Goal: Navigation & Orientation: Find specific page/section

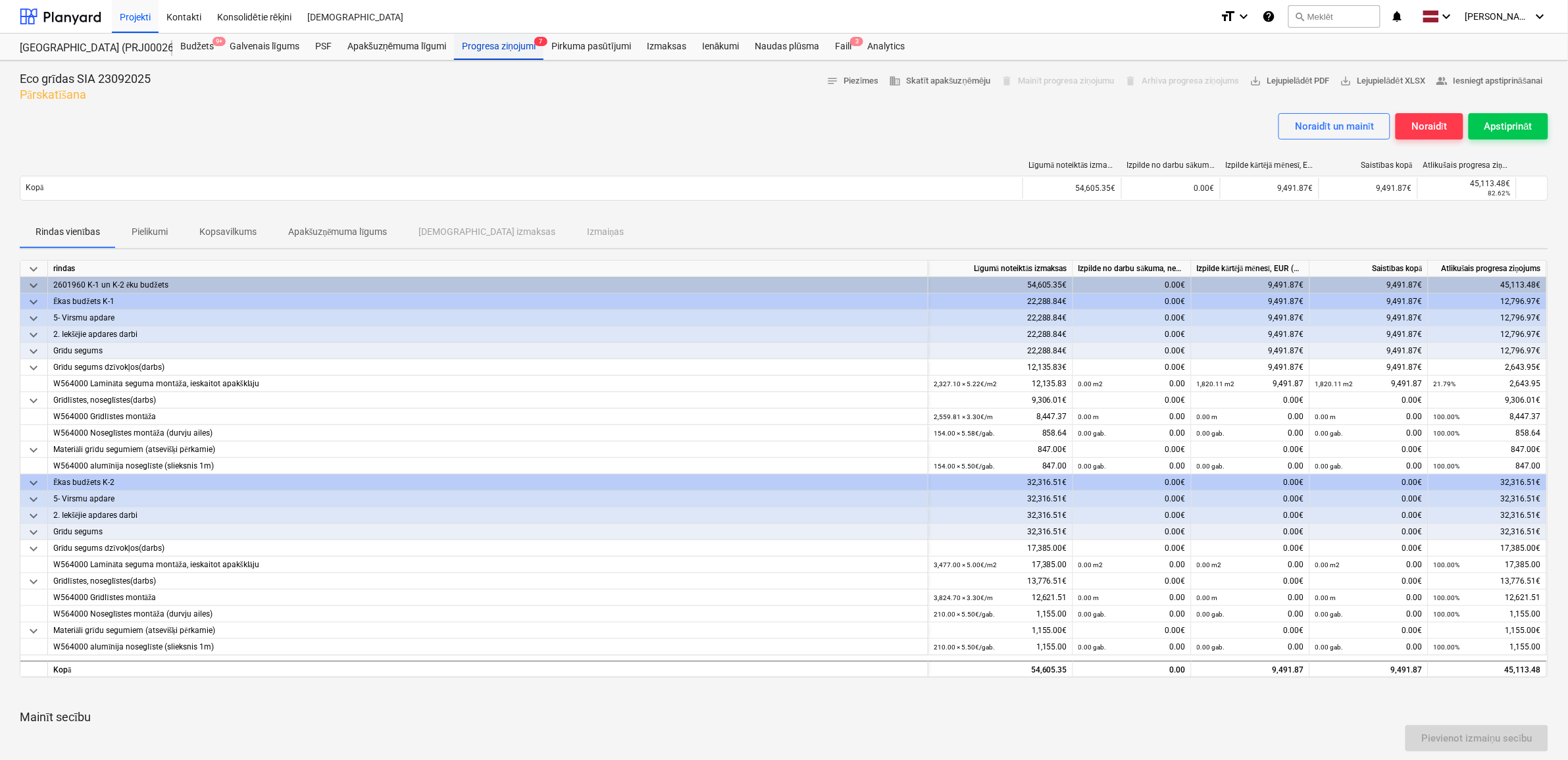
click at [508, 47] on div "Progresa ziņojumi 7" at bounding box center [498, 46] width 89 height 26
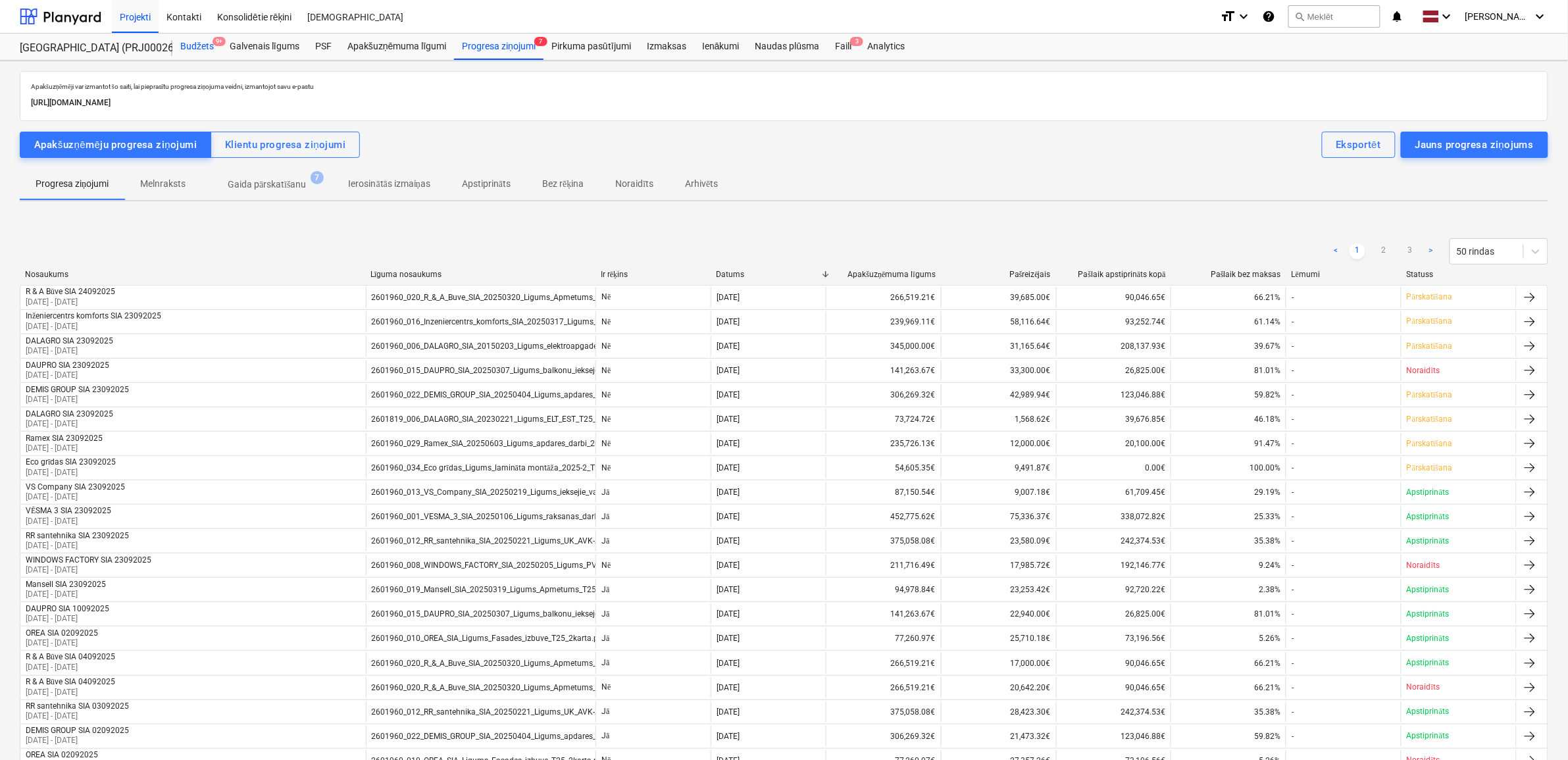
click at [199, 43] on div "Budžets 9+" at bounding box center [197, 46] width 49 height 26
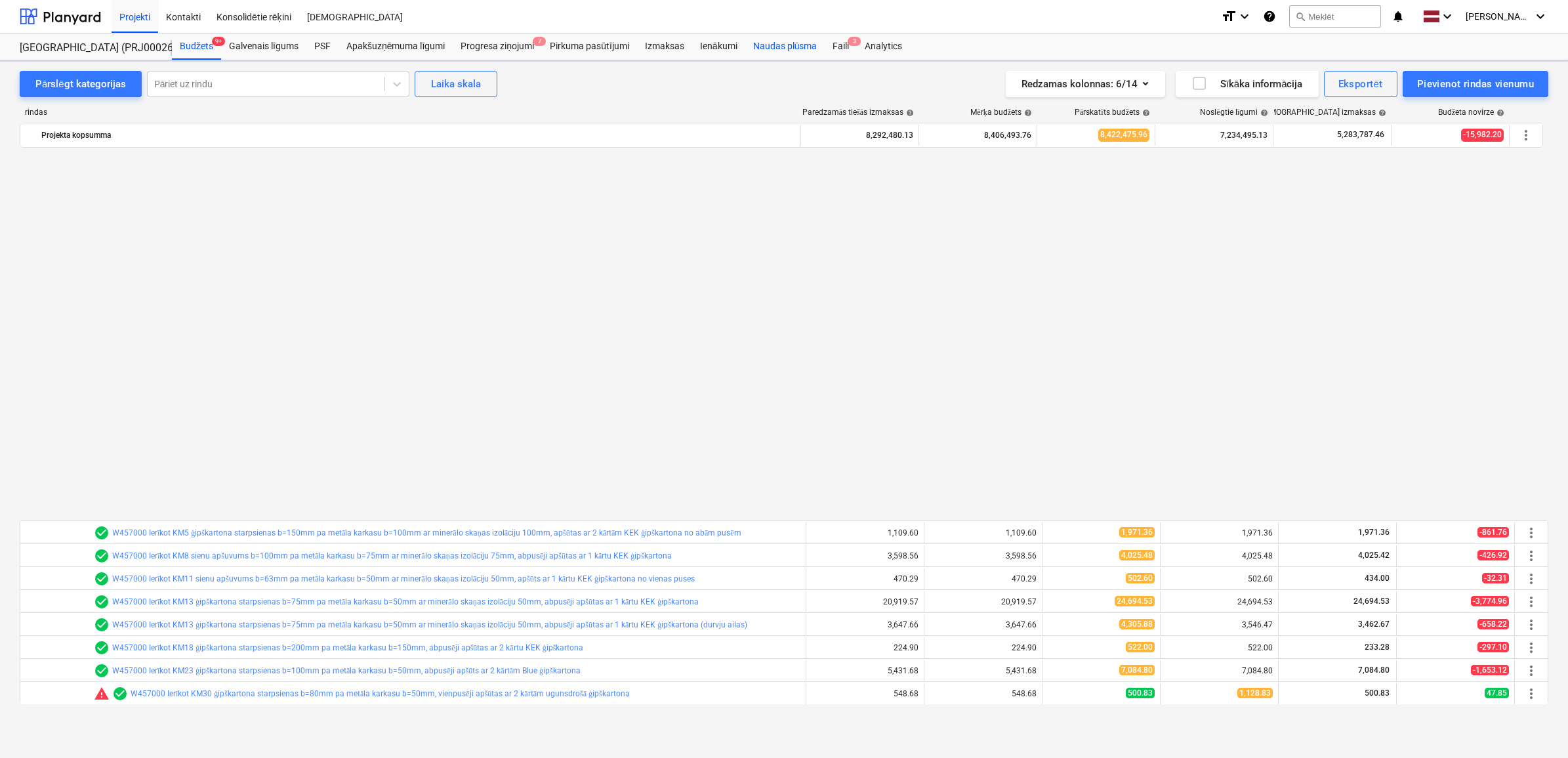
scroll to position [840, 0]
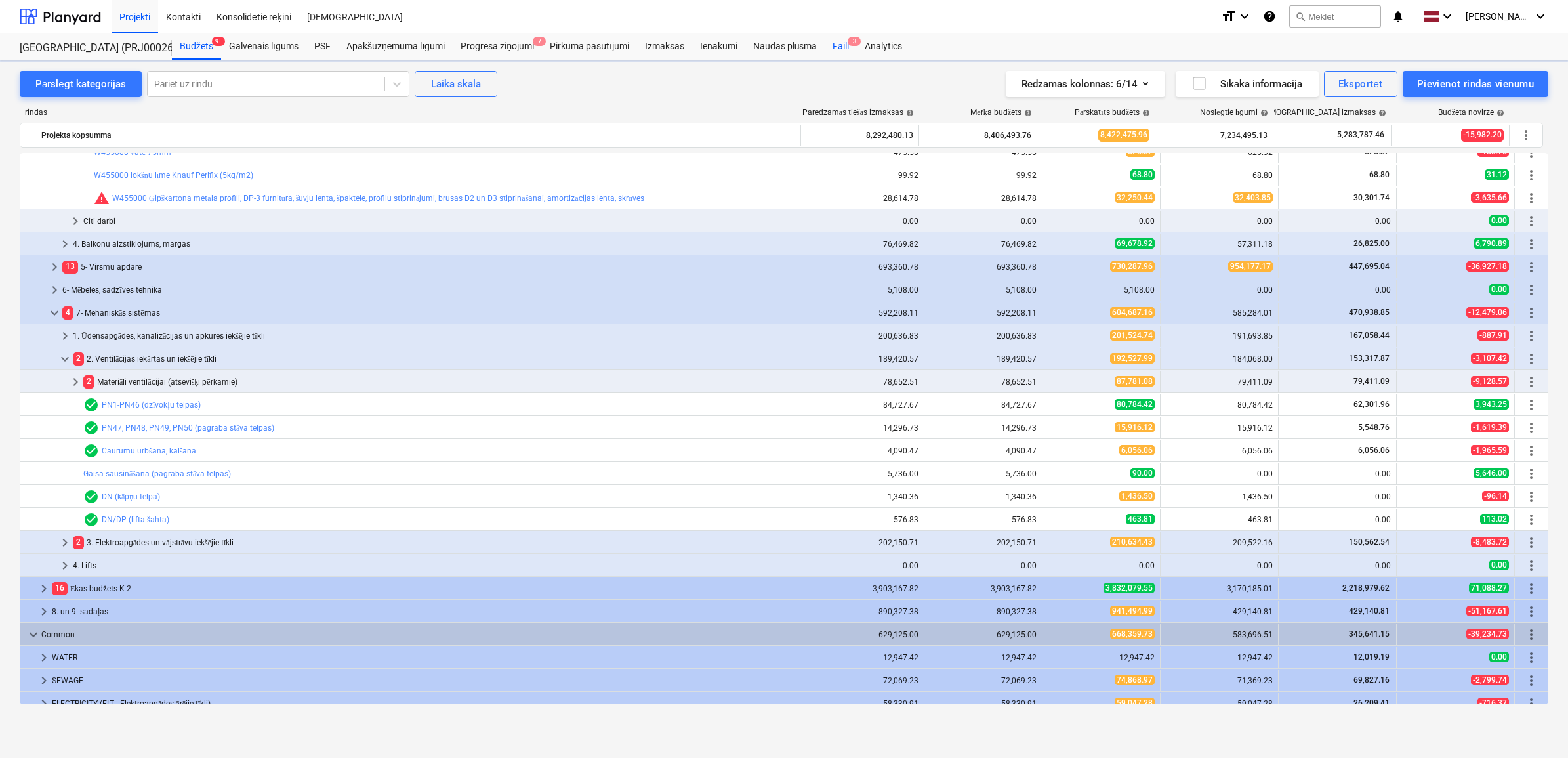
click at [838, 41] on div "Faili 3" at bounding box center [840, 46] width 32 height 26
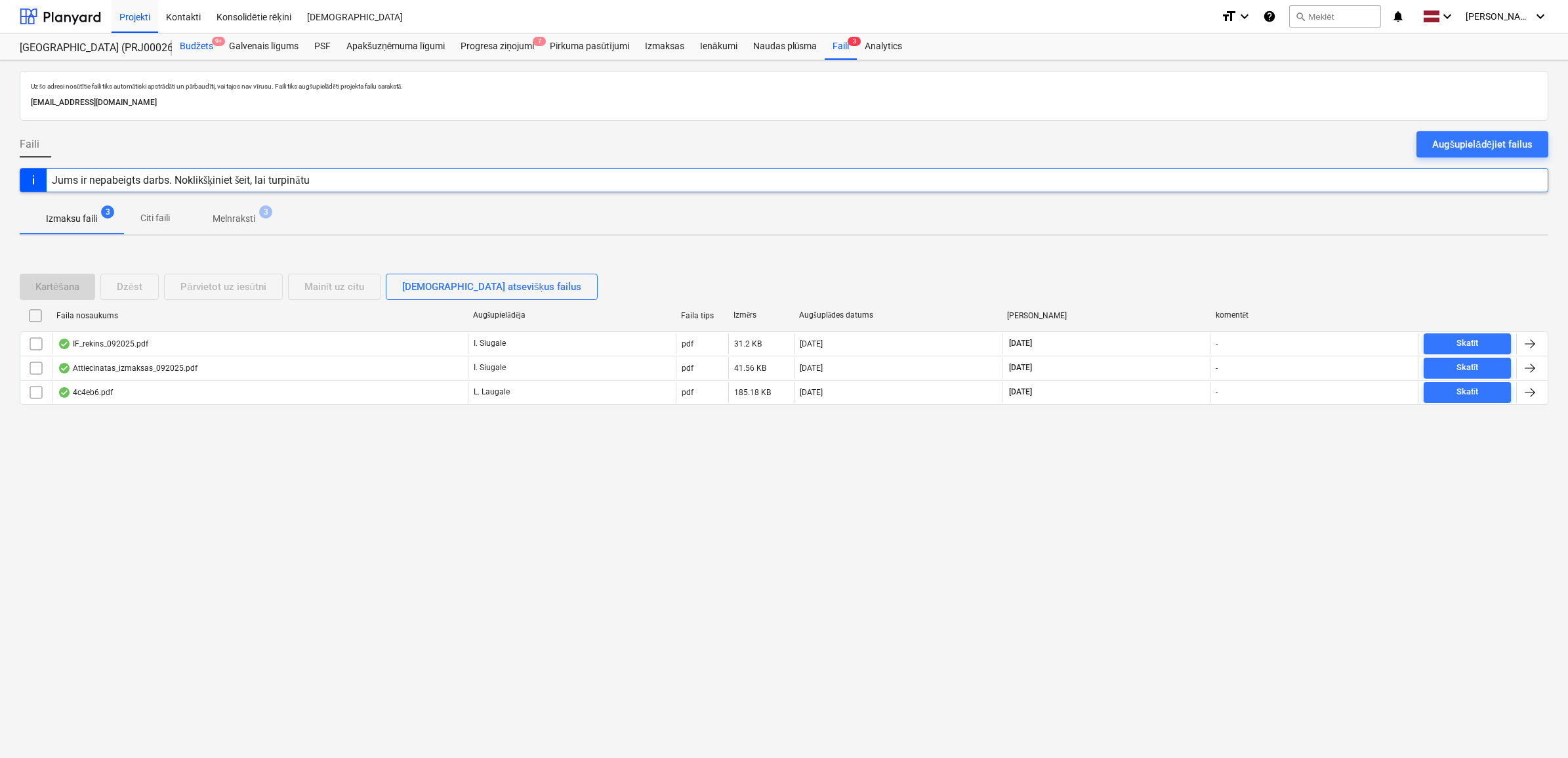
click at [199, 39] on div "Budžets 9+" at bounding box center [196, 46] width 49 height 26
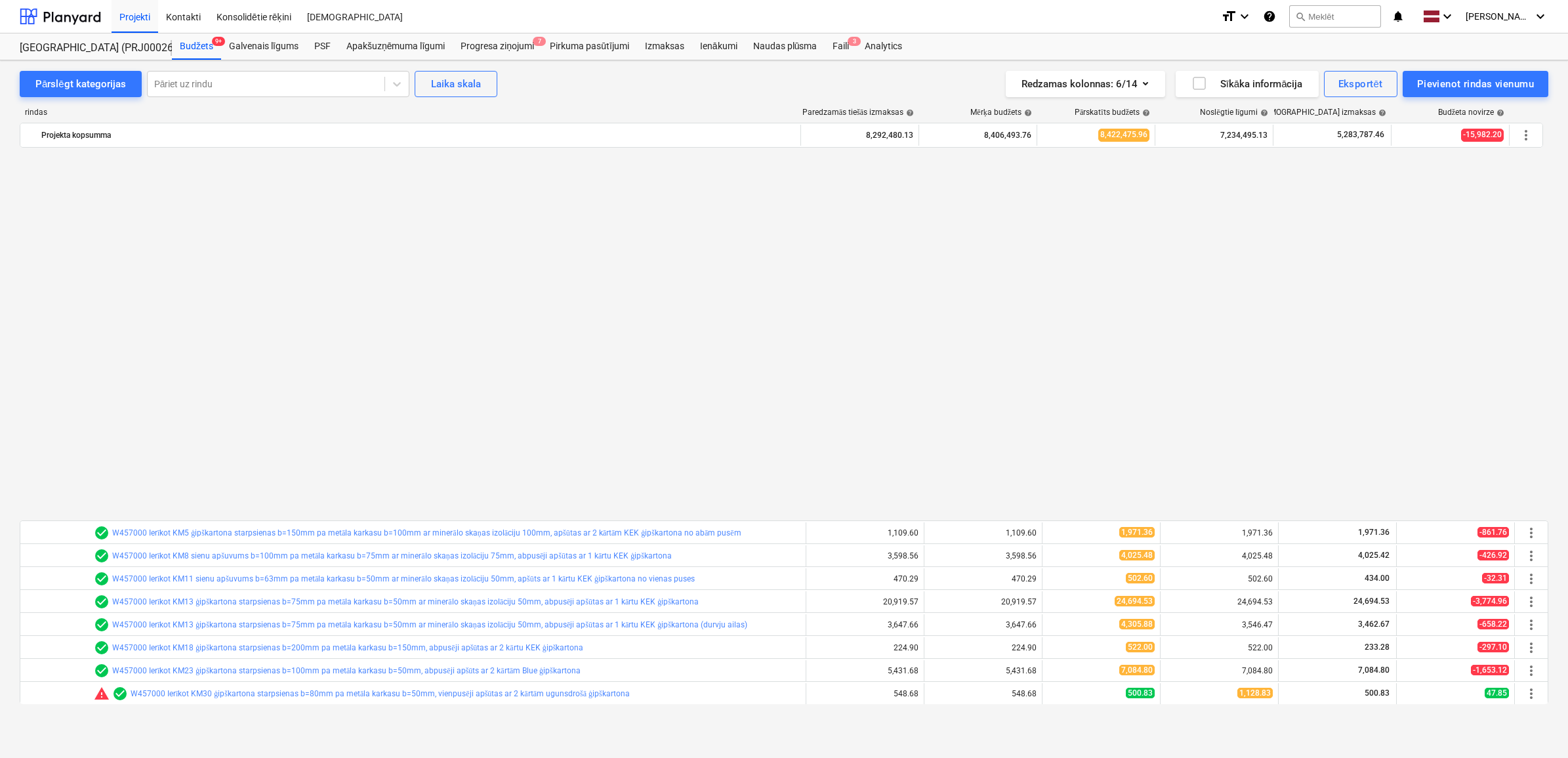
scroll to position [840, 0]
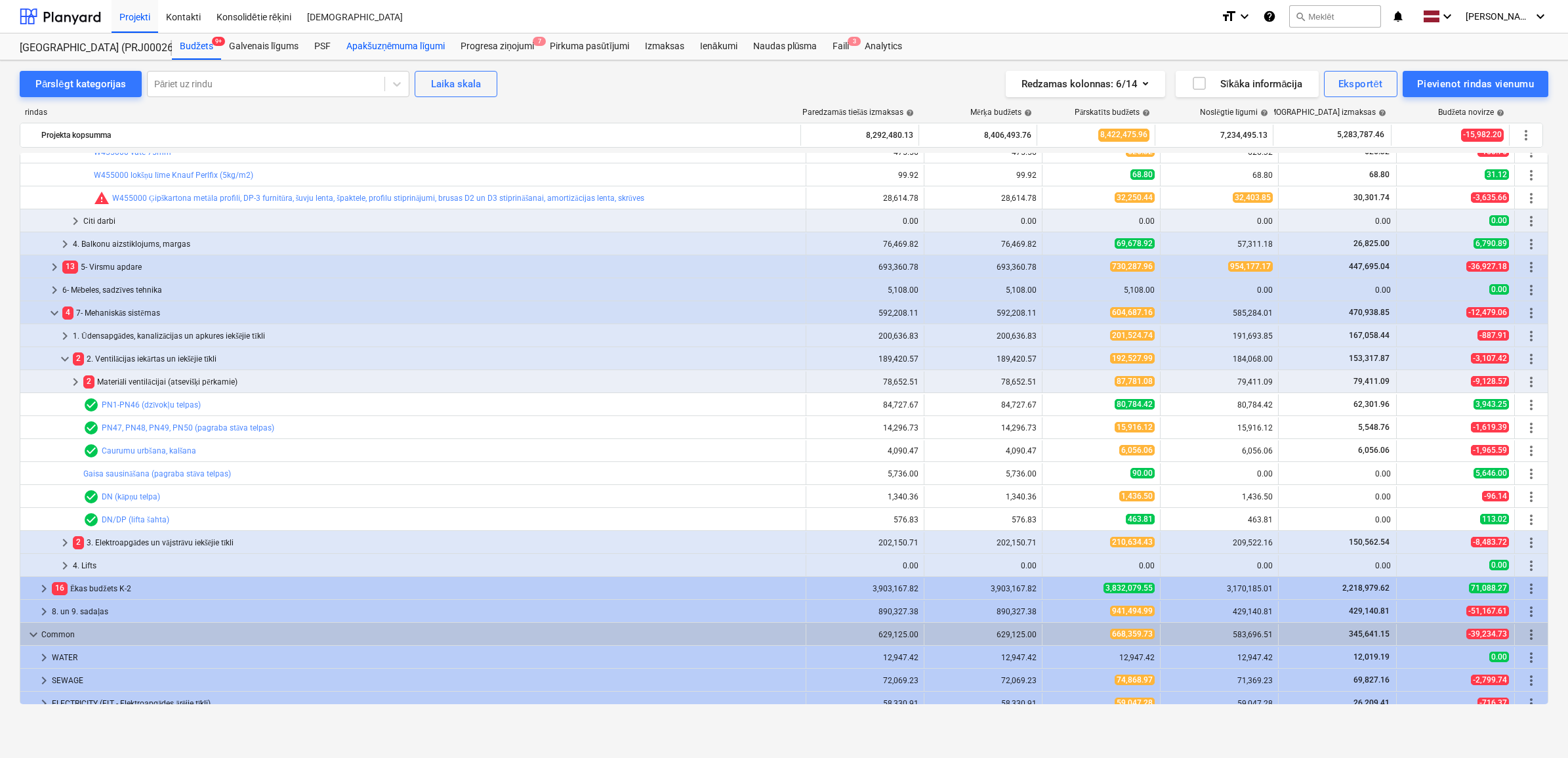
click at [392, 47] on div "Apakšuzņēmuma līgumi" at bounding box center [395, 46] width 114 height 26
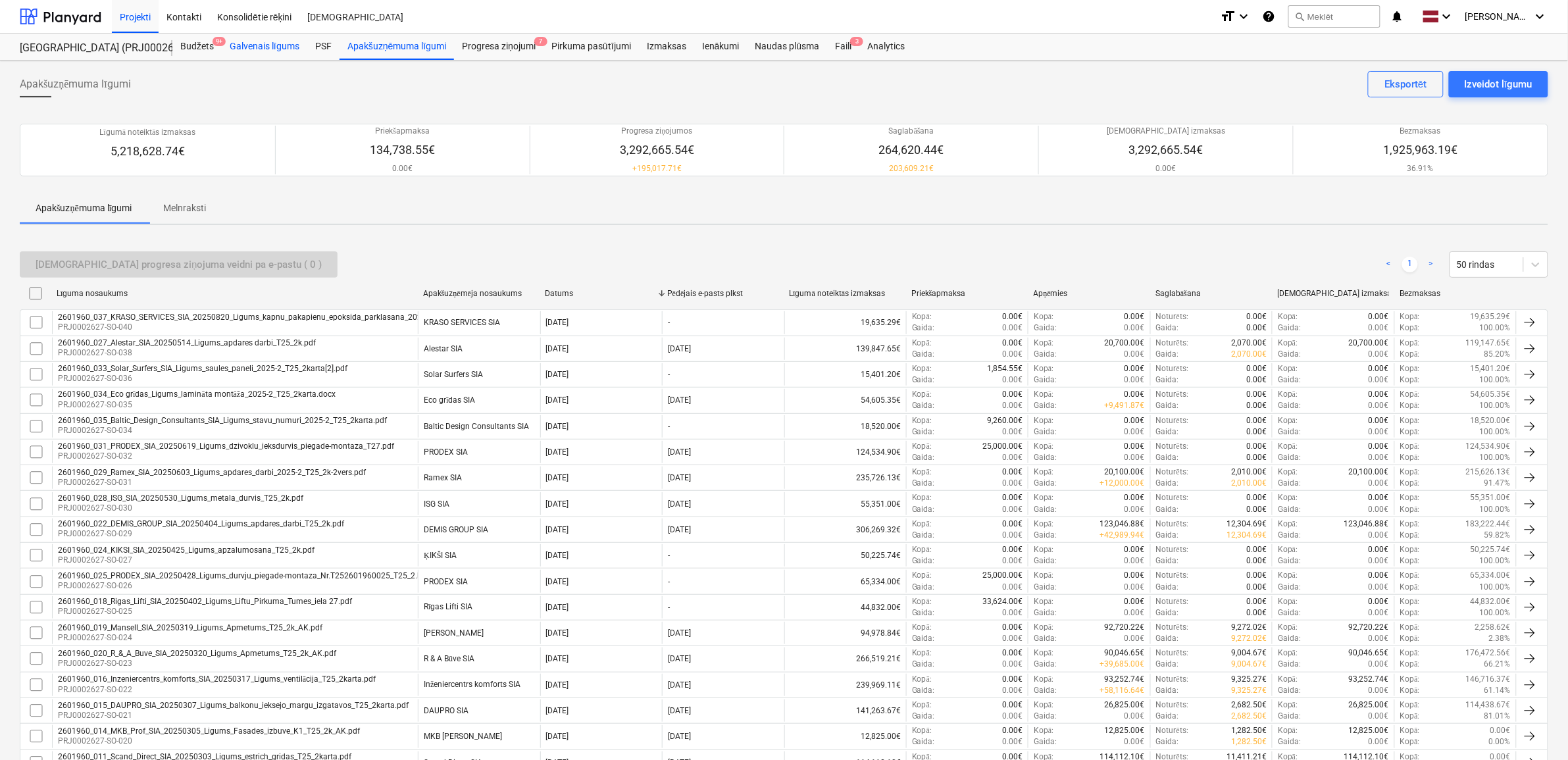
click at [257, 46] on div "Galvenais līgums" at bounding box center [265, 46] width 86 height 26
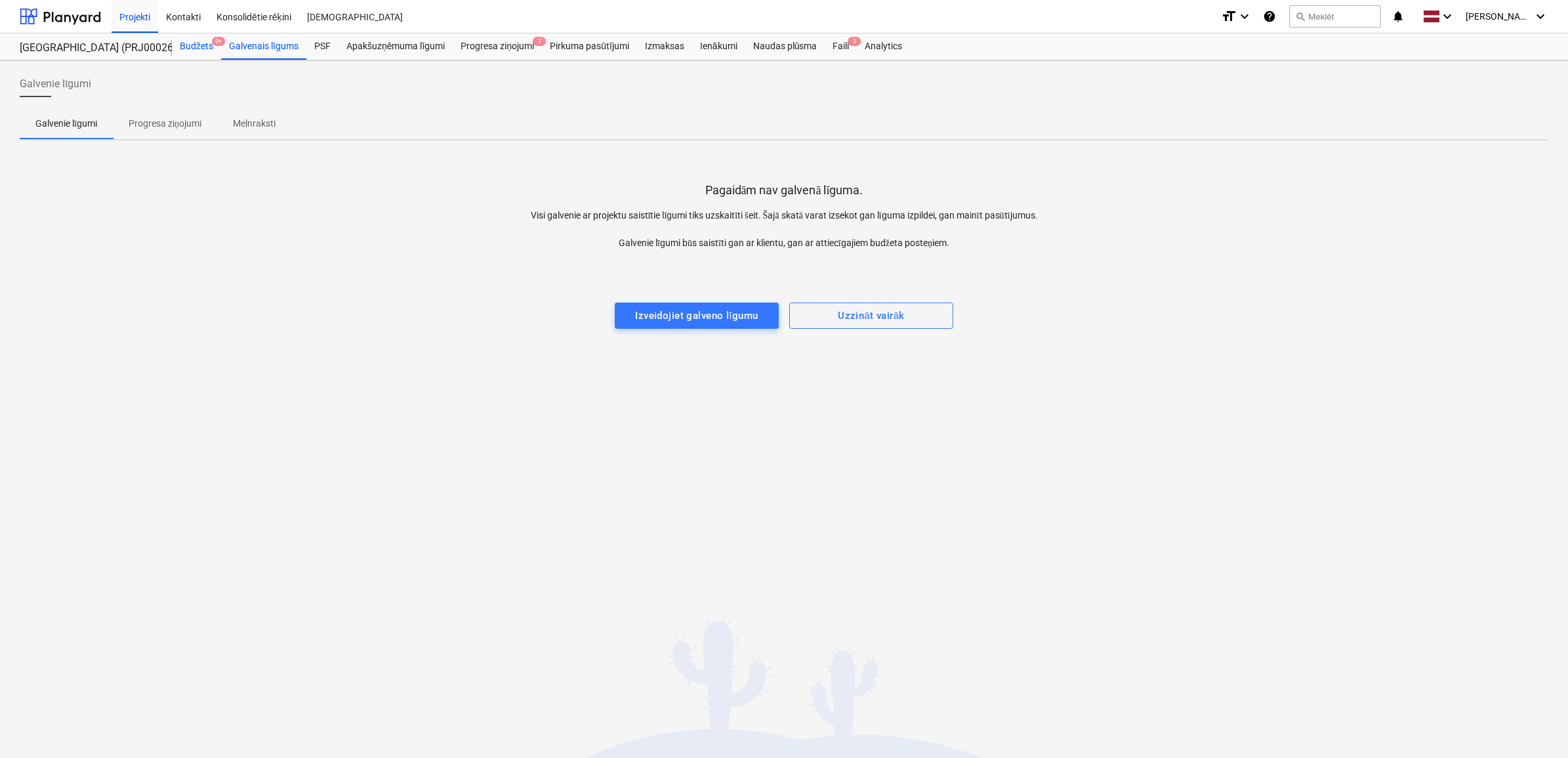
click at [201, 44] on div "Budžets 9+" at bounding box center [196, 46] width 49 height 26
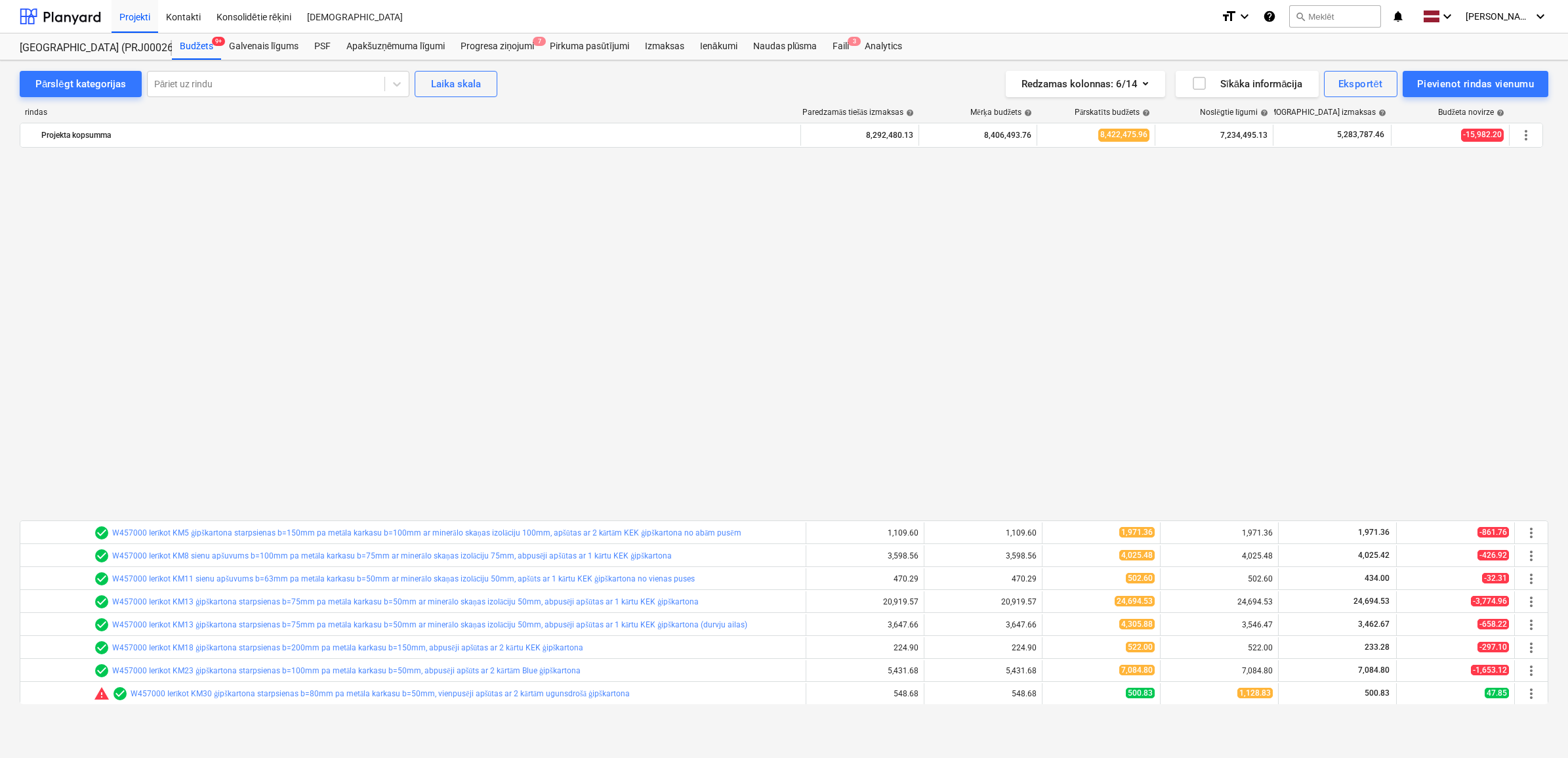
scroll to position [410, 0]
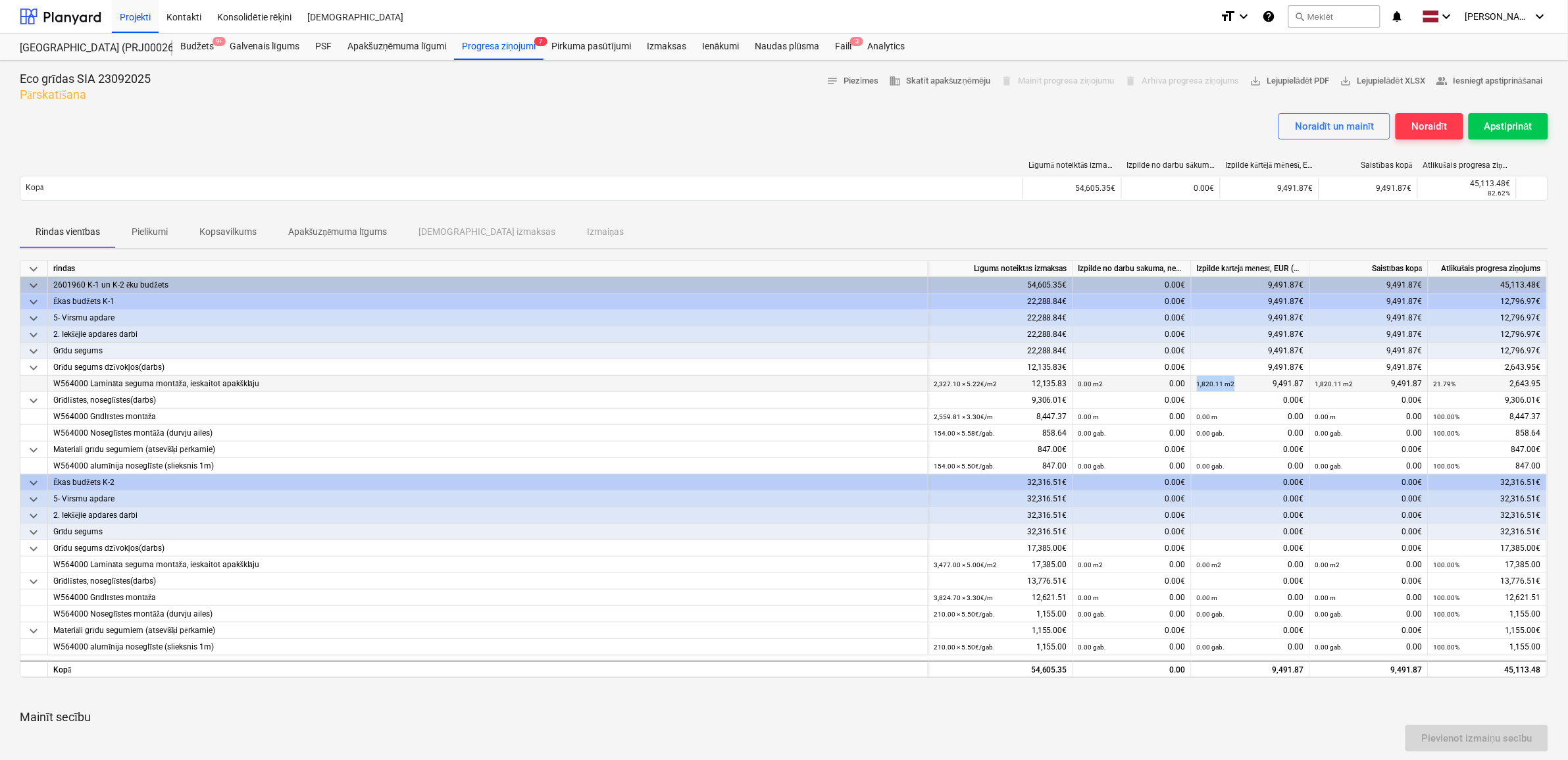
drag, startPoint x: 1196, startPoint y: 381, endPoint x: 1237, endPoint y: 380, distance: 41.0
click at [1237, 380] on div "1,820.11 m2 9,491.87" at bounding box center [1251, 384] width 107 height 16
click at [505, 49] on div "Progresa ziņojumi 7" at bounding box center [498, 46] width 89 height 26
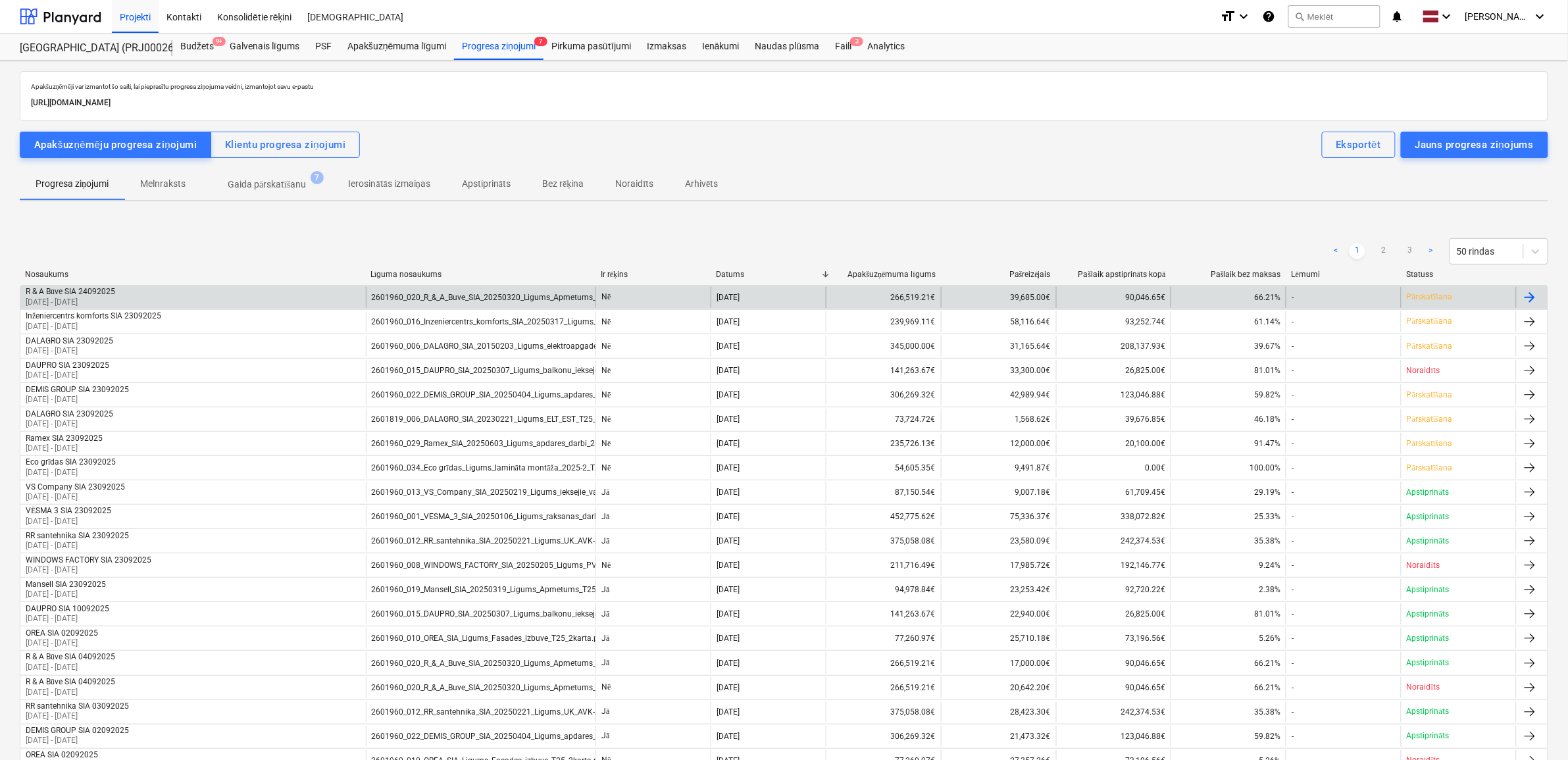
click at [104, 293] on div "R & A Būve SIA 24092025" at bounding box center [70, 292] width 89 height 10
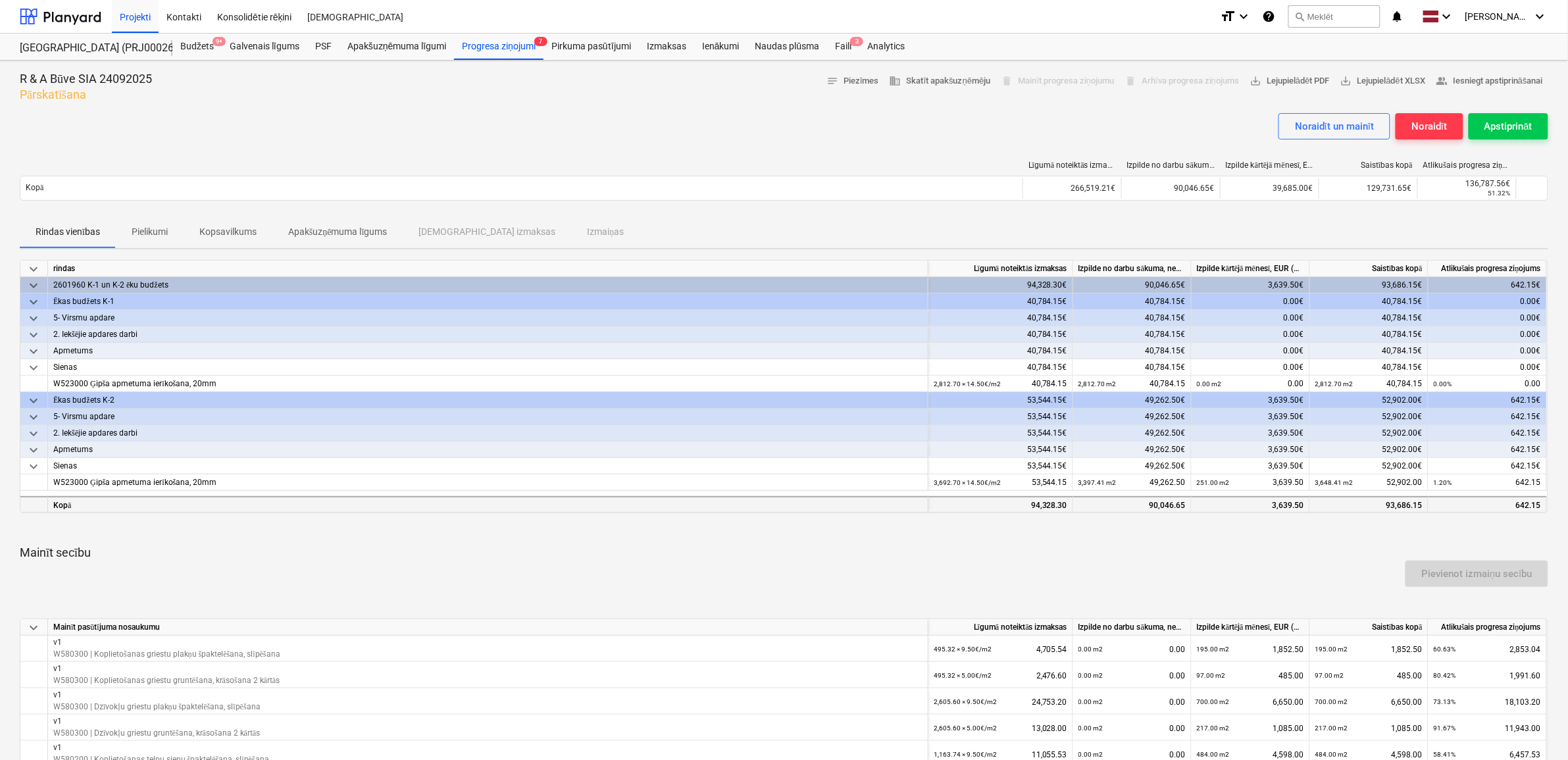
scroll to position [329, 0]
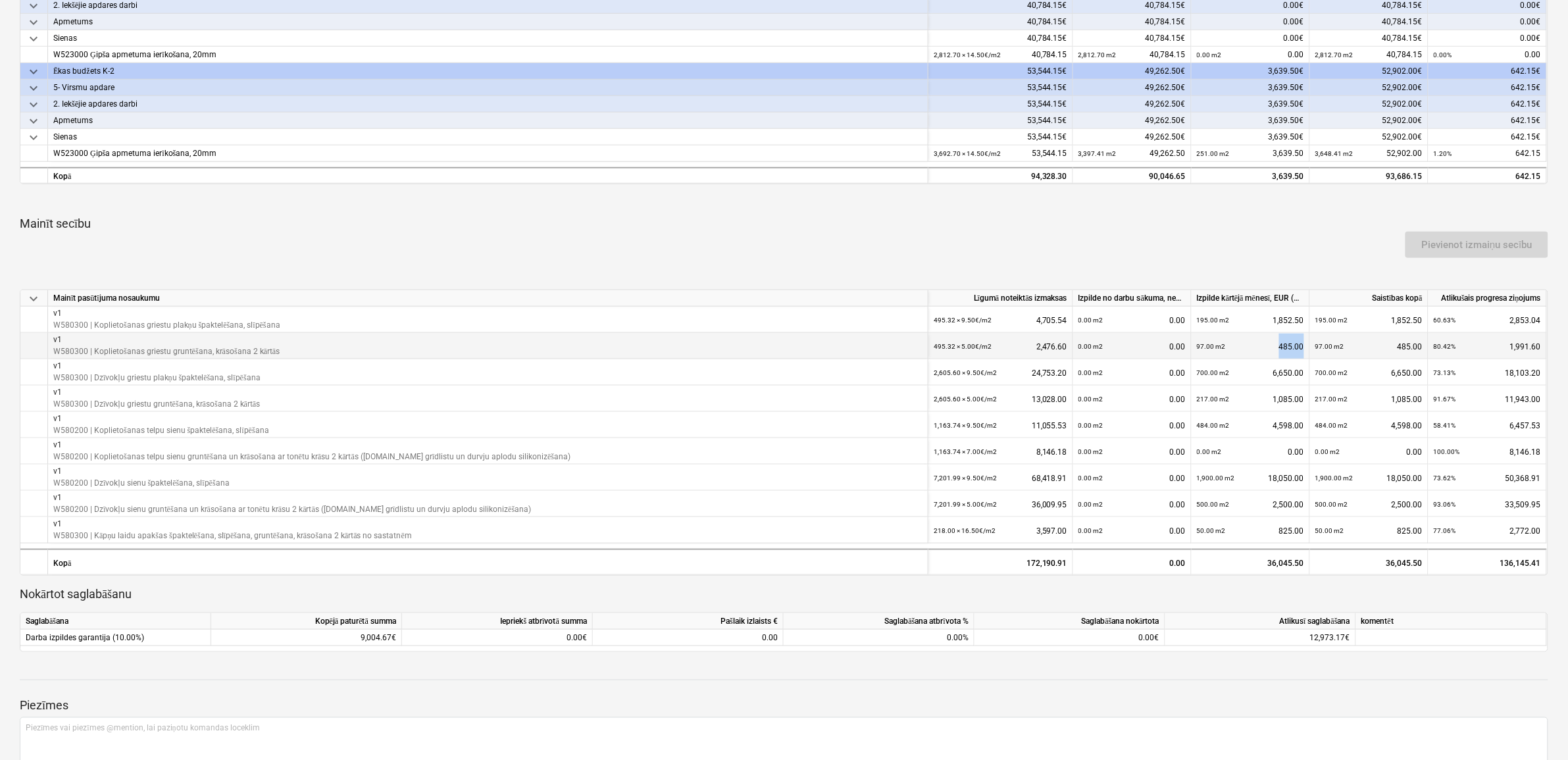
drag, startPoint x: 1280, startPoint y: 346, endPoint x: 1303, endPoint y: 346, distance: 23.0
click at [1303, 346] on div "97.00 m2 485.00" at bounding box center [1251, 346] width 107 height 27
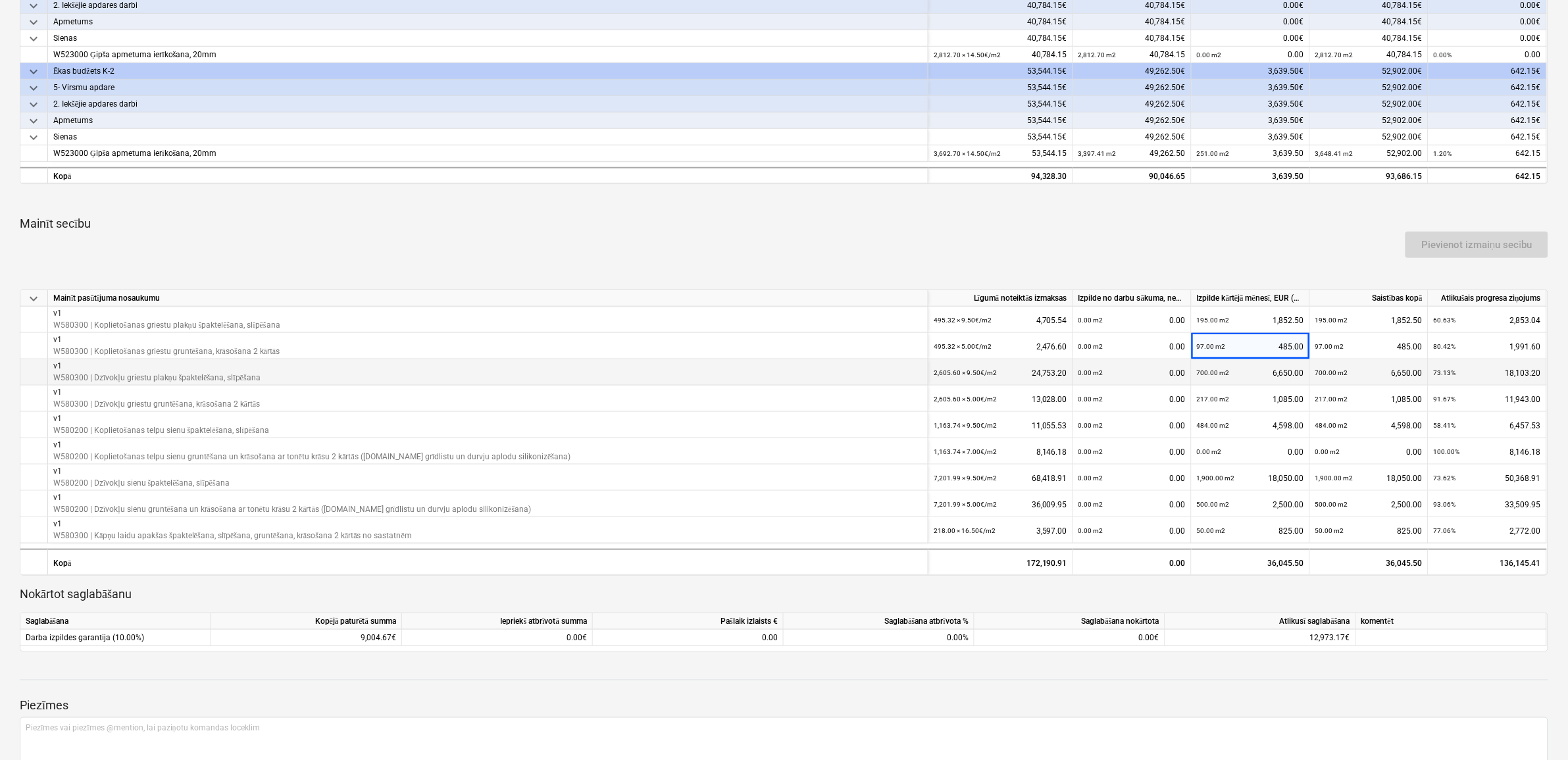
drag, startPoint x: 1303, startPoint y: 346, endPoint x: 1277, endPoint y: 369, distance: 34.7
click at [1277, 369] on div "700.00 m2 6,650.00" at bounding box center [1251, 372] width 107 height 27
drag, startPoint x: 1273, startPoint y: 369, endPoint x: 1303, endPoint y: 367, distance: 30.1
click at [1303, 367] on div "700.00 m2 6,650.00" at bounding box center [1251, 372] width 107 height 27
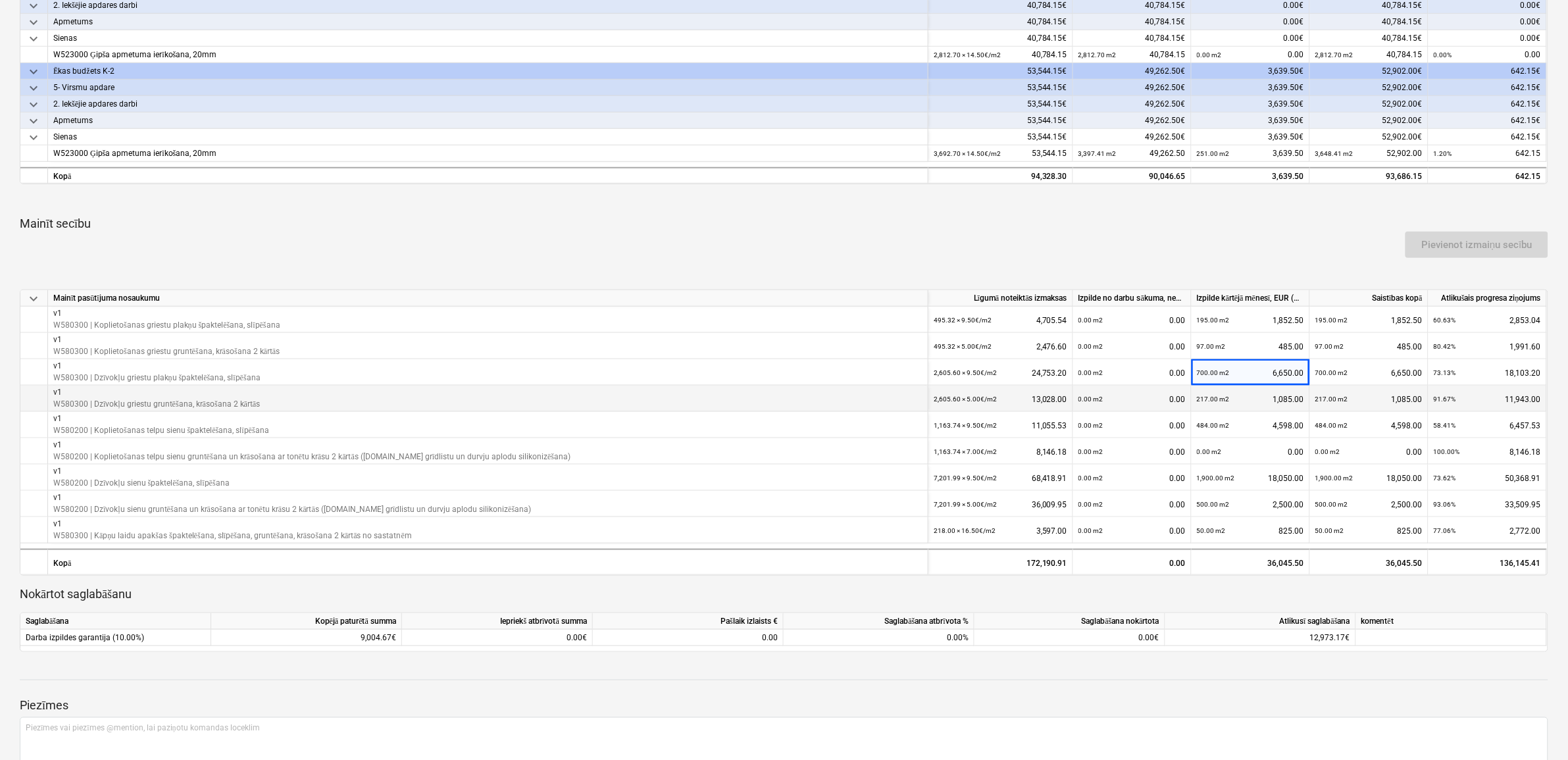
drag, startPoint x: 1303, startPoint y: 367, endPoint x: 1279, endPoint y: 400, distance: 40.8
click at [1279, 400] on div "217.00 m2 1,085.00" at bounding box center [1251, 399] width 107 height 27
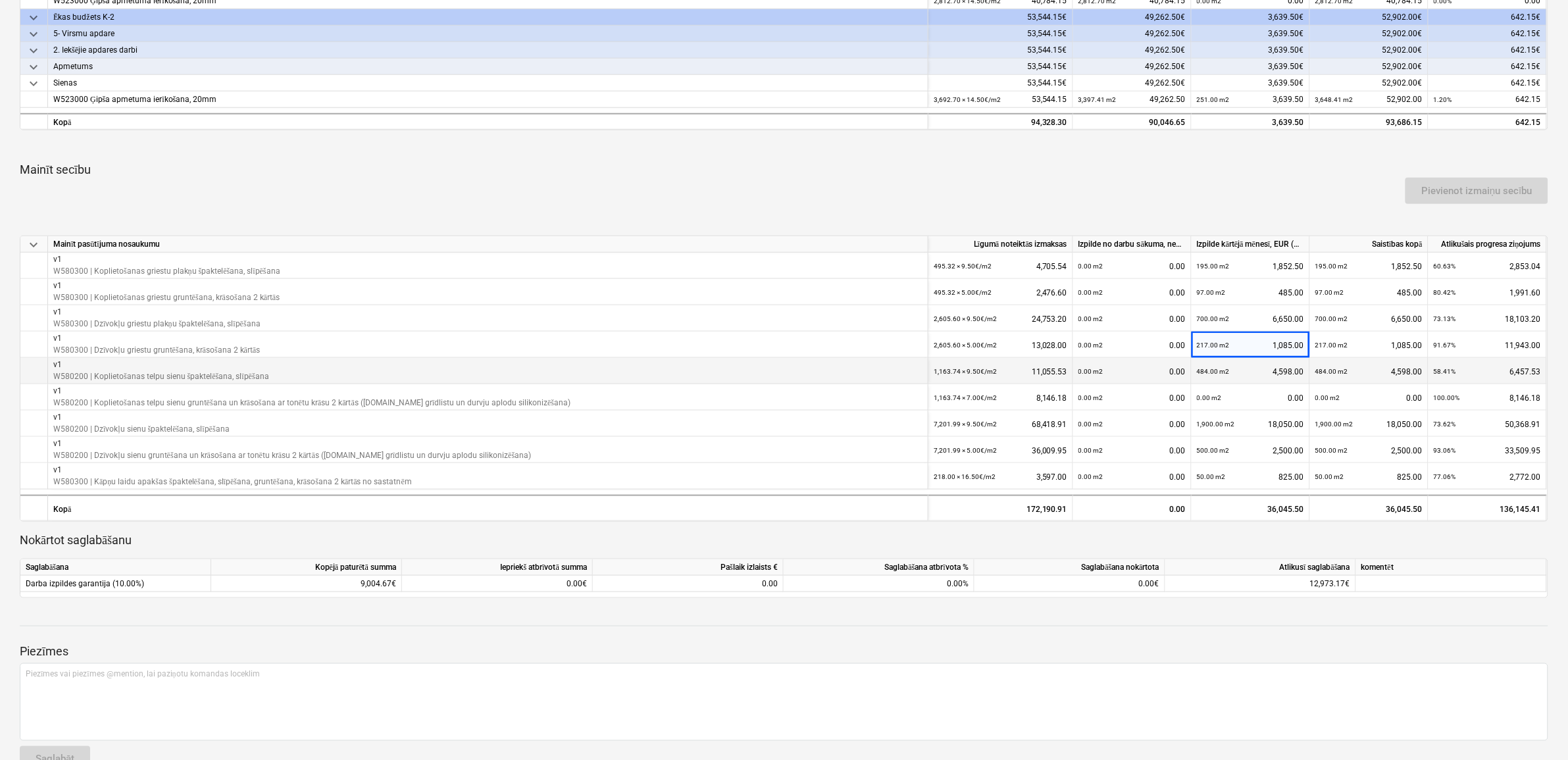
scroll to position [411, 0]
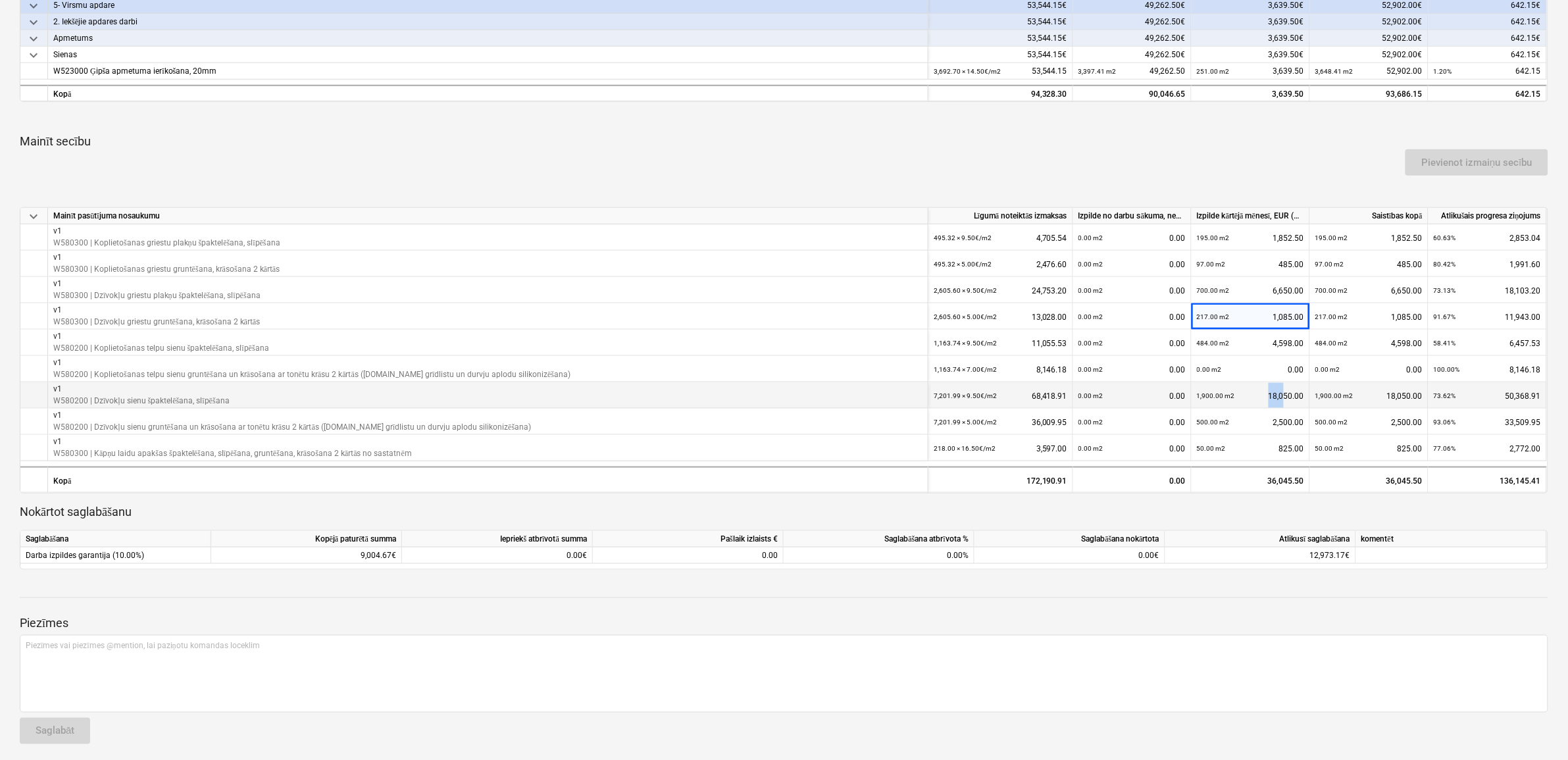
drag, startPoint x: 1271, startPoint y: 392, endPoint x: 1284, endPoint y: 392, distance: 13.0
click at [1284, 392] on div "1,900.00 m2 18,050.00" at bounding box center [1251, 395] width 107 height 27
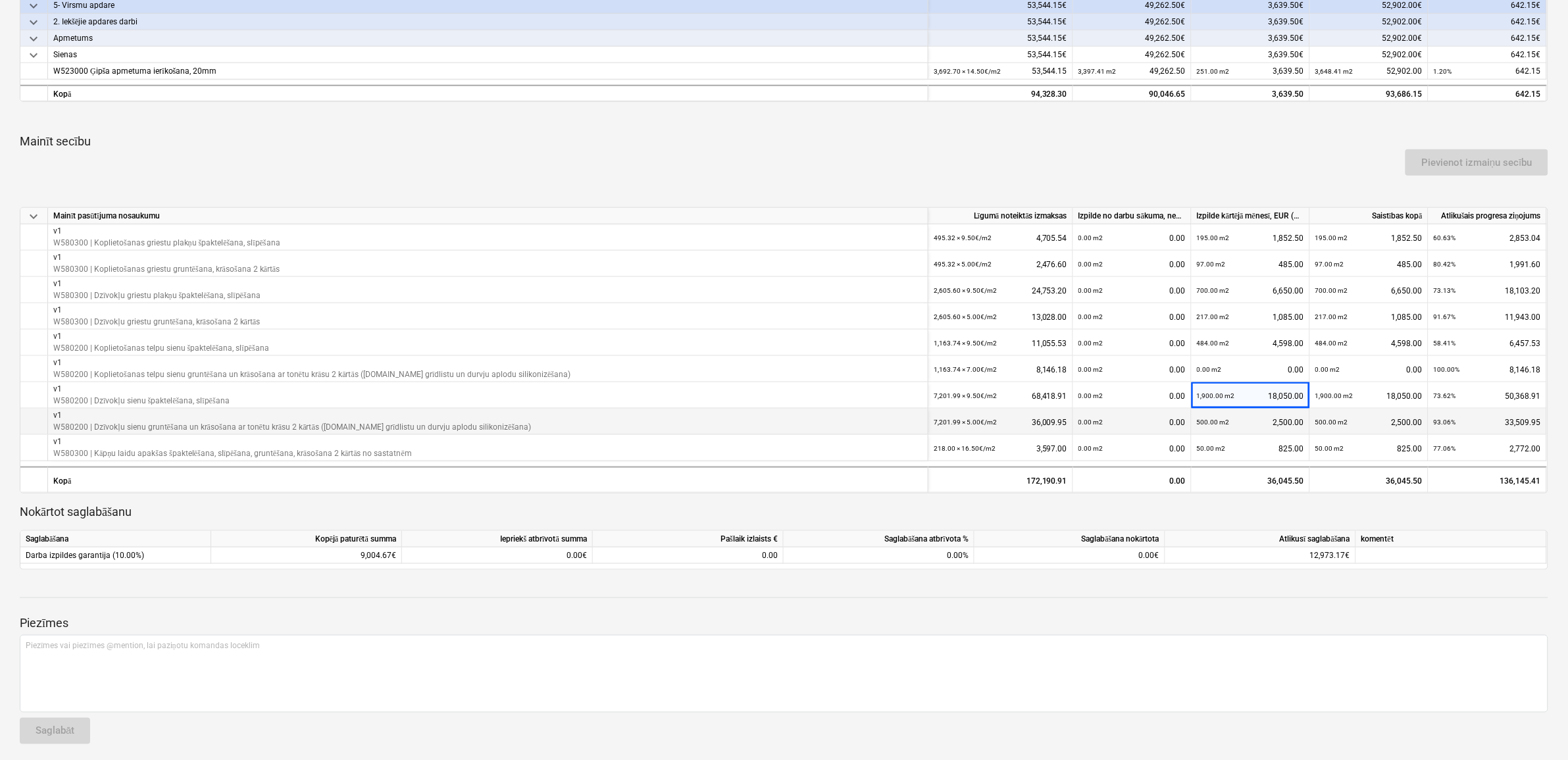
drag, startPoint x: 1284, startPoint y: 392, endPoint x: 1267, endPoint y: 419, distance: 31.9
click at [1267, 419] on div "500.00 m2 2,500.00" at bounding box center [1251, 422] width 107 height 27
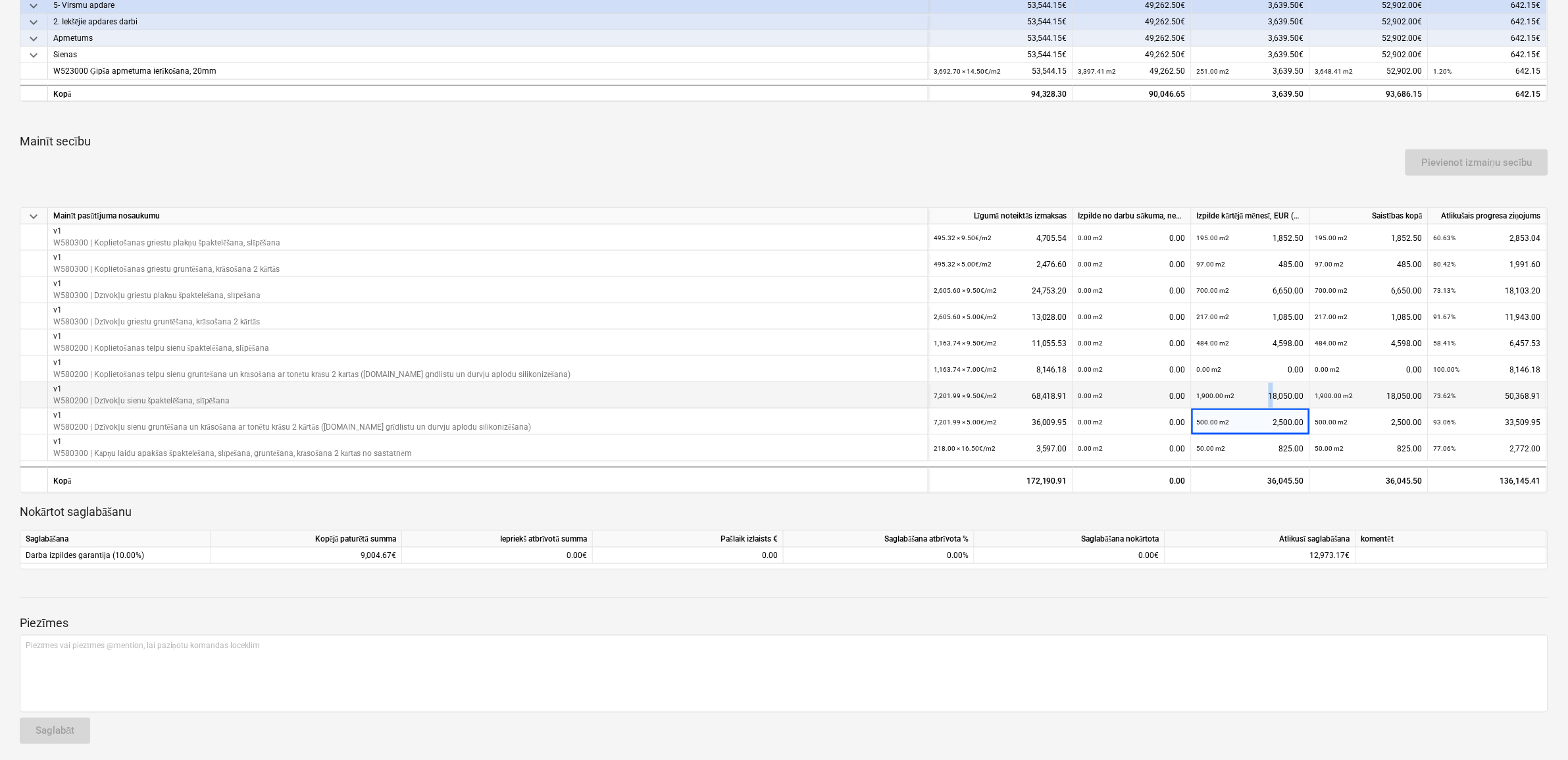
drag, startPoint x: 1267, startPoint y: 388, endPoint x: 1275, endPoint y: 390, distance: 8.2
click at [1275, 390] on div "1,900.00 m2 18,050.00" at bounding box center [1251, 395] width 107 height 27
click at [1271, 390] on div "1,900.00 m2 18,050.00" at bounding box center [1251, 395] width 107 height 27
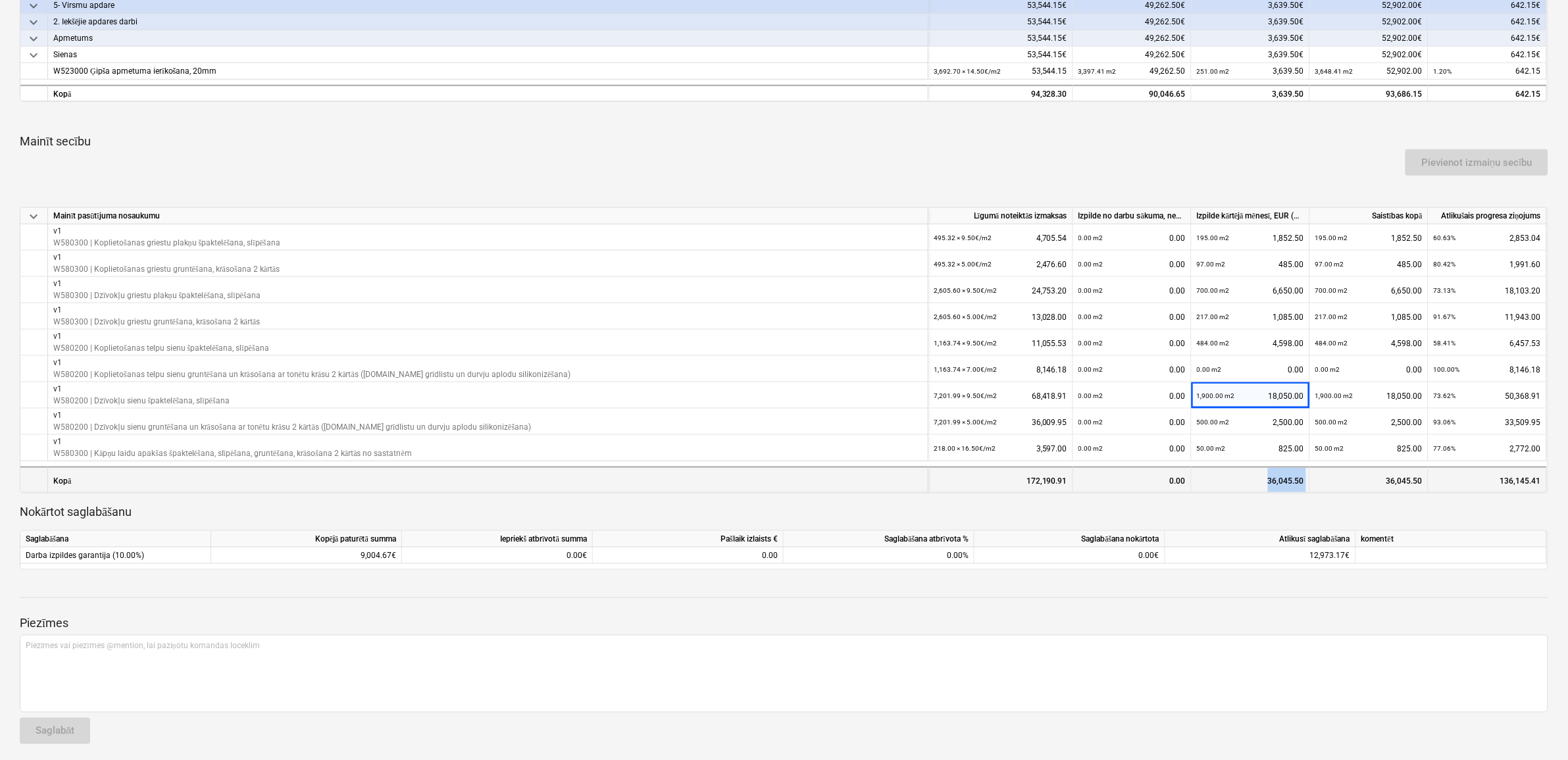
drag, startPoint x: 1269, startPoint y: 481, endPoint x: 1314, endPoint y: 481, distance: 45.0
click at [0, 0] on div "Kopā 172,190.91 0.00 36,045.50 36,045.50 136,145.41" at bounding box center [0, 0] width 0 height 0
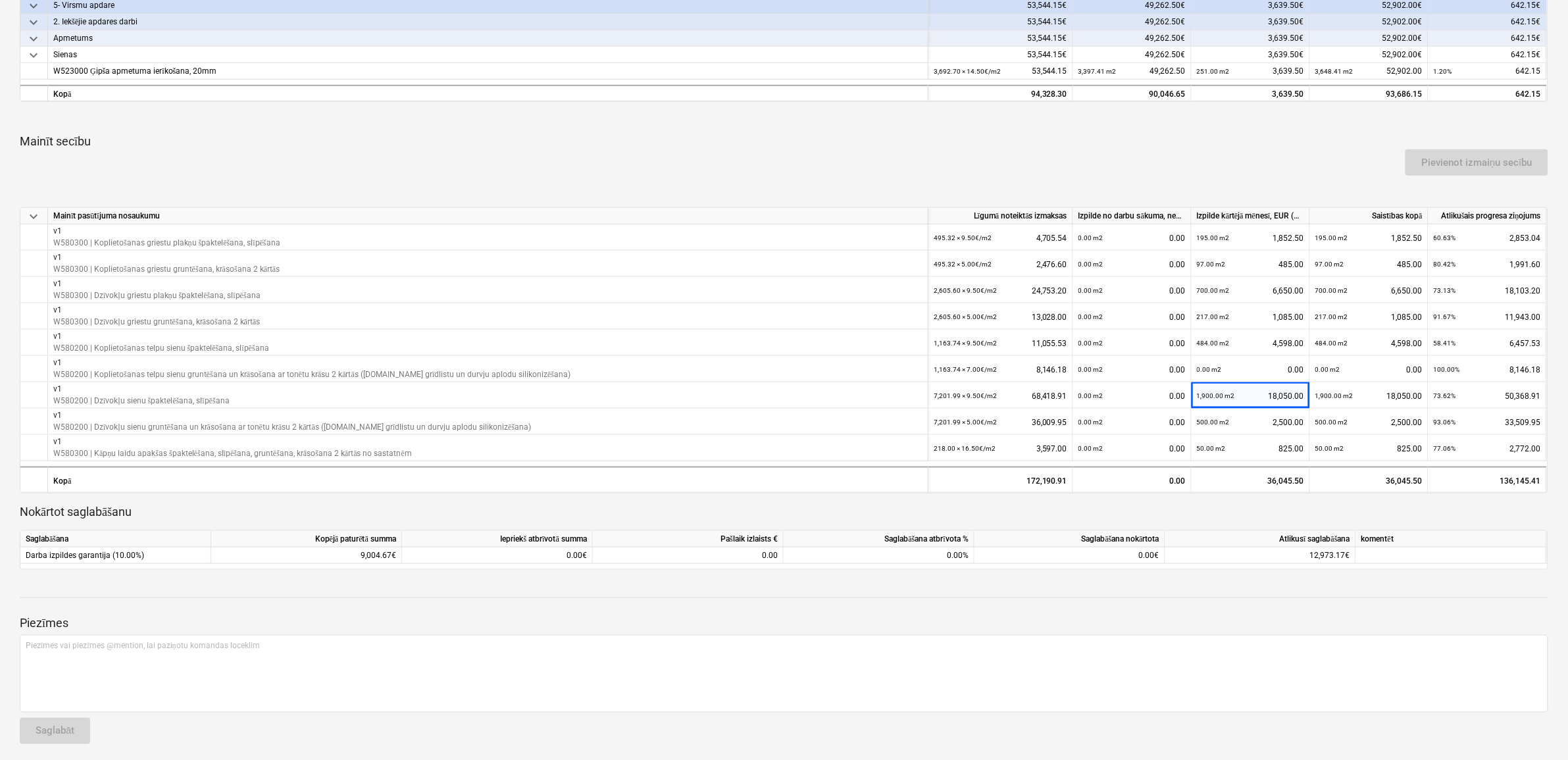
drag, startPoint x: 1314, startPoint y: 481, endPoint x: 1385, endPoint y: 505, distance: 74.9
click at [1390, 505] on p "Nokārtot saglabāšanu" at bounding box center [784, 512] width 1529 height 15
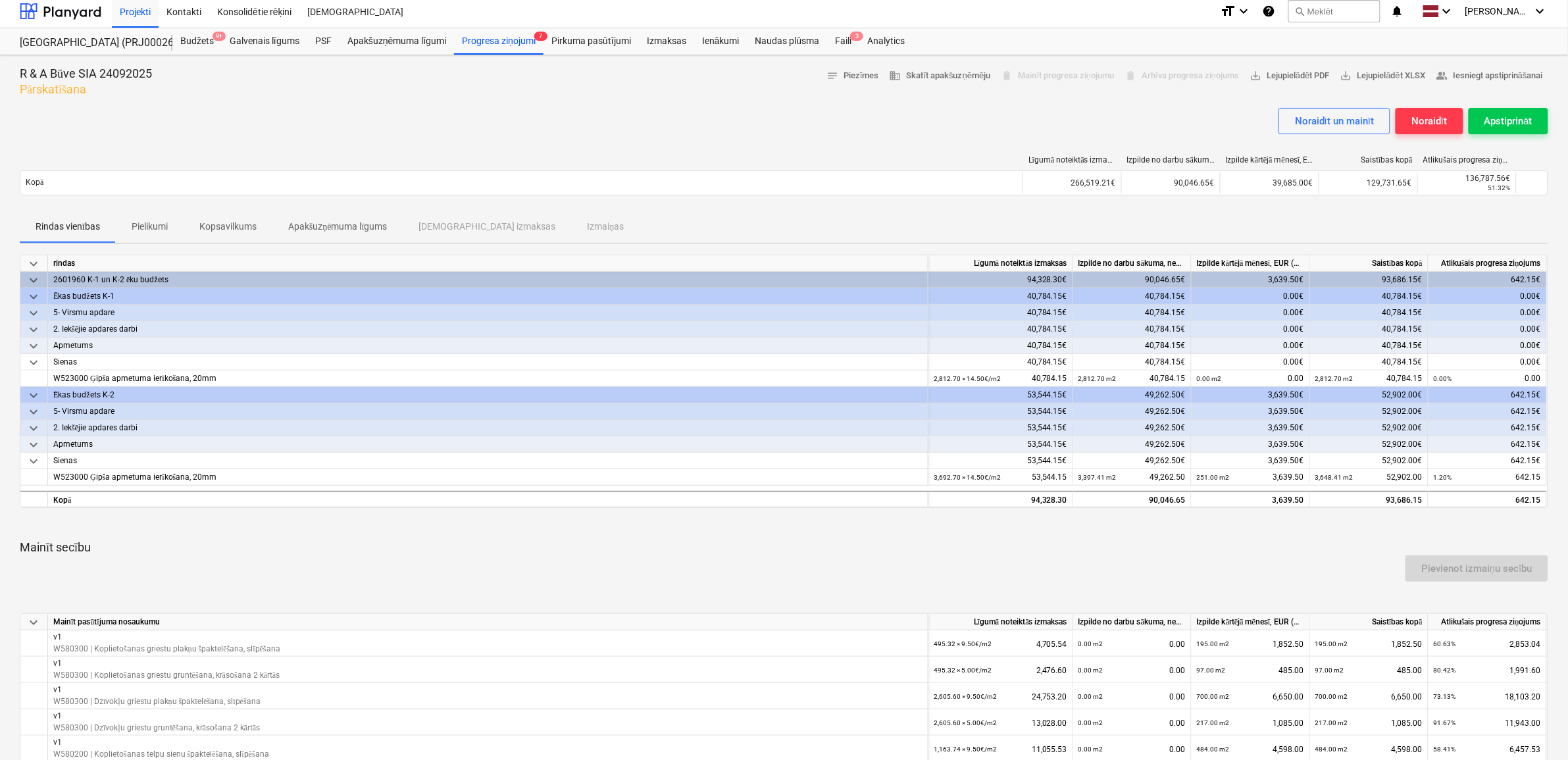
scroll to position [0, 0]
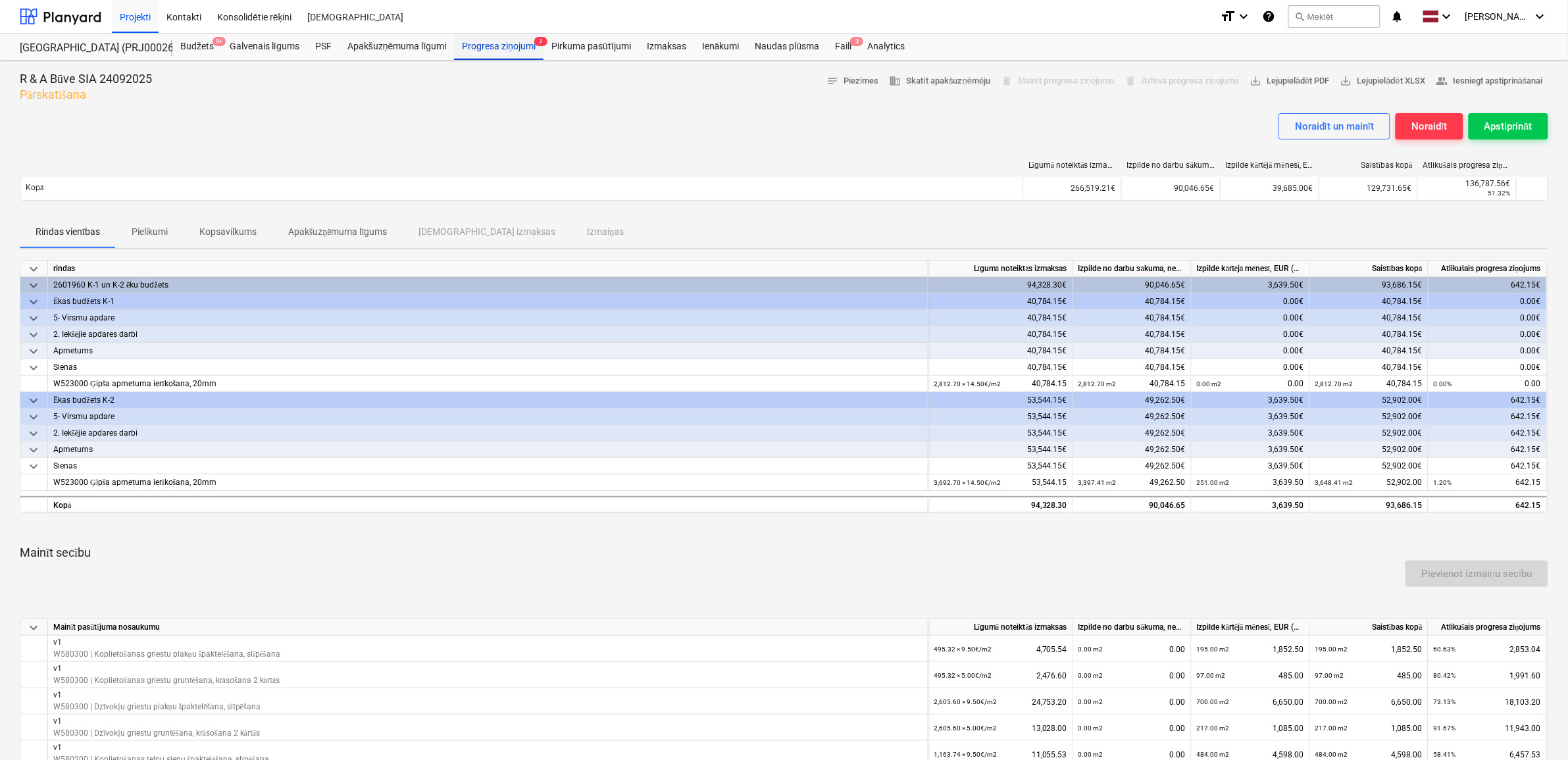
click at [477, 53] on div "Progresa ziņojumi 7" at bounding box center [498, 46] width 89 height 26
